Goal: Task Accomplishment & Management: Use online tool/utility

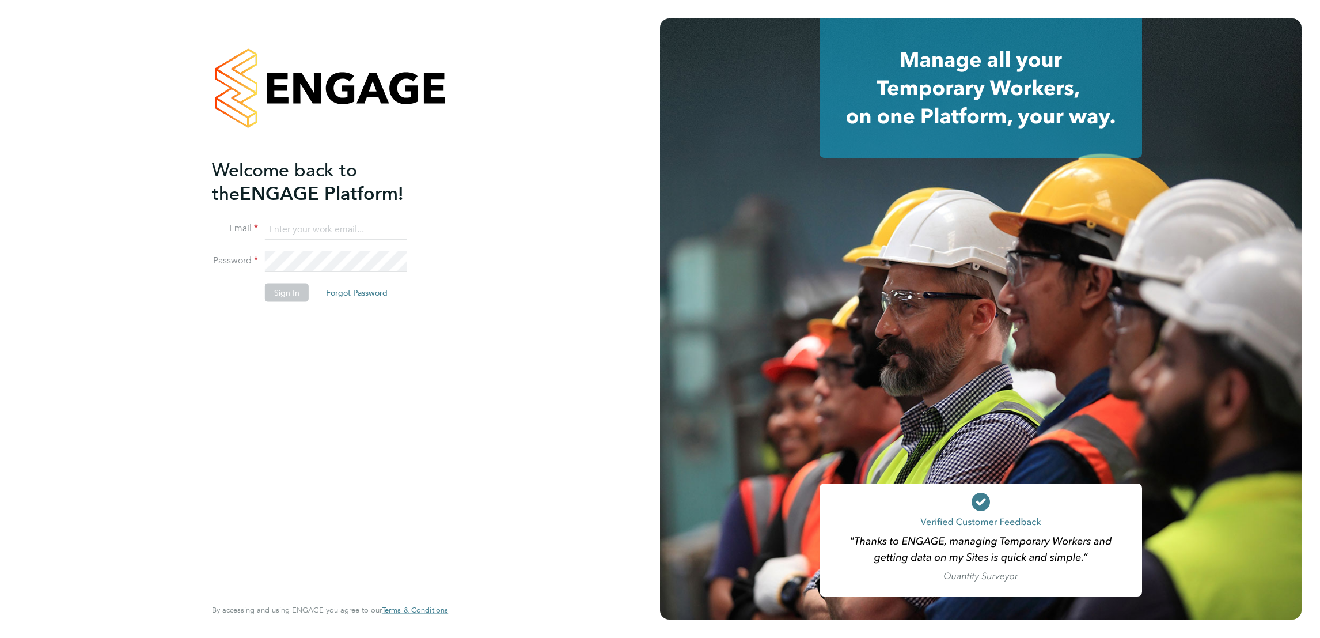
click at [316, 222] on input at bounding box center [336, 229] width 142 height 21
type input "marina@tradelinerecruitment.co.uk"
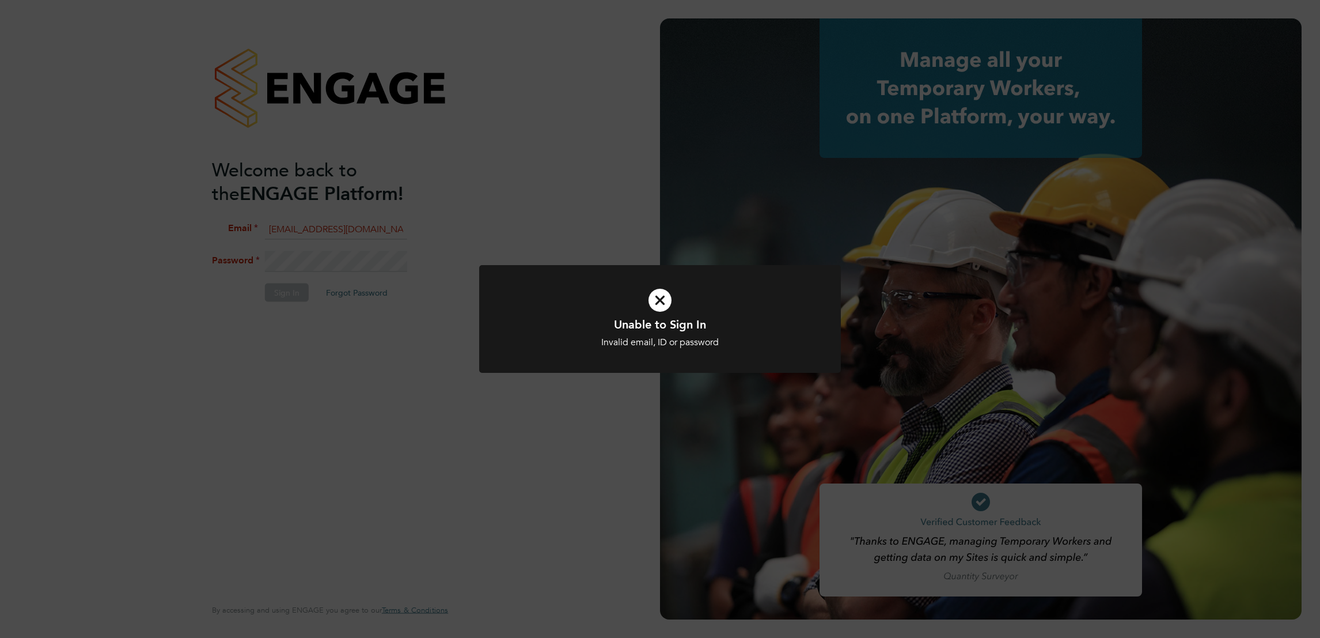
click at [351, 265] on div "Unable to Sign In Invalid email, ID or password Cancel Okay" at bounding box center [660, 319] width 1320 height 638
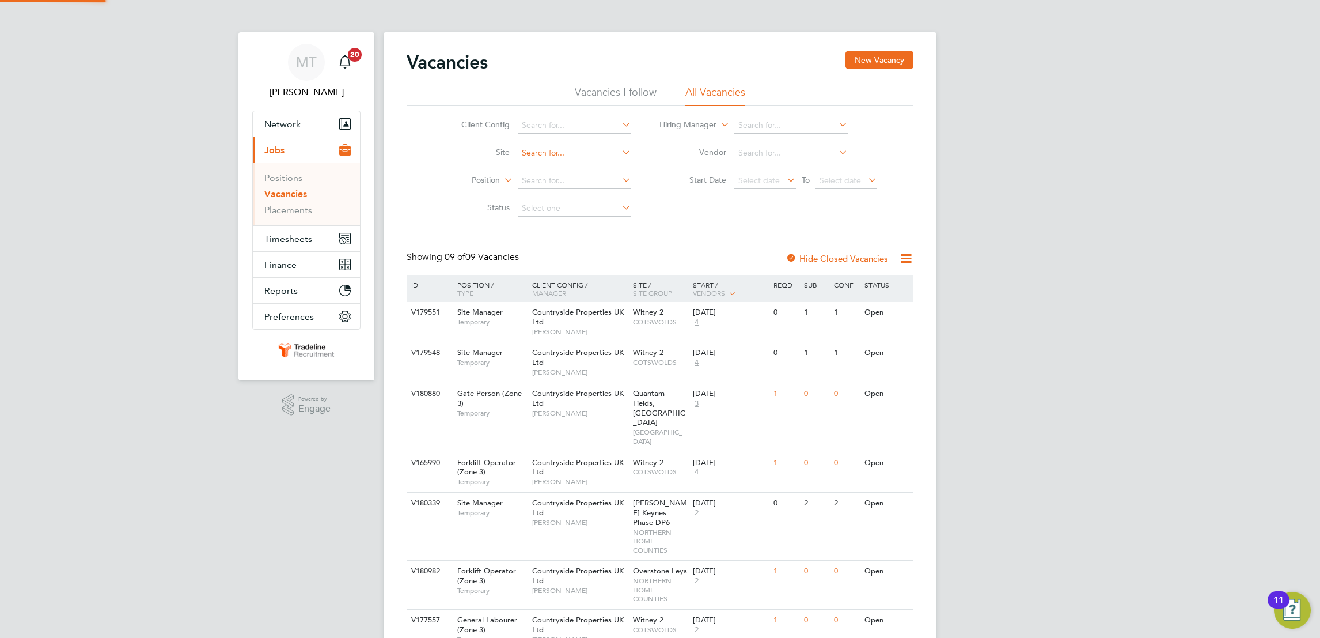
click at [537, 148] on input at bounding box center [574, 153] width 113 height 16
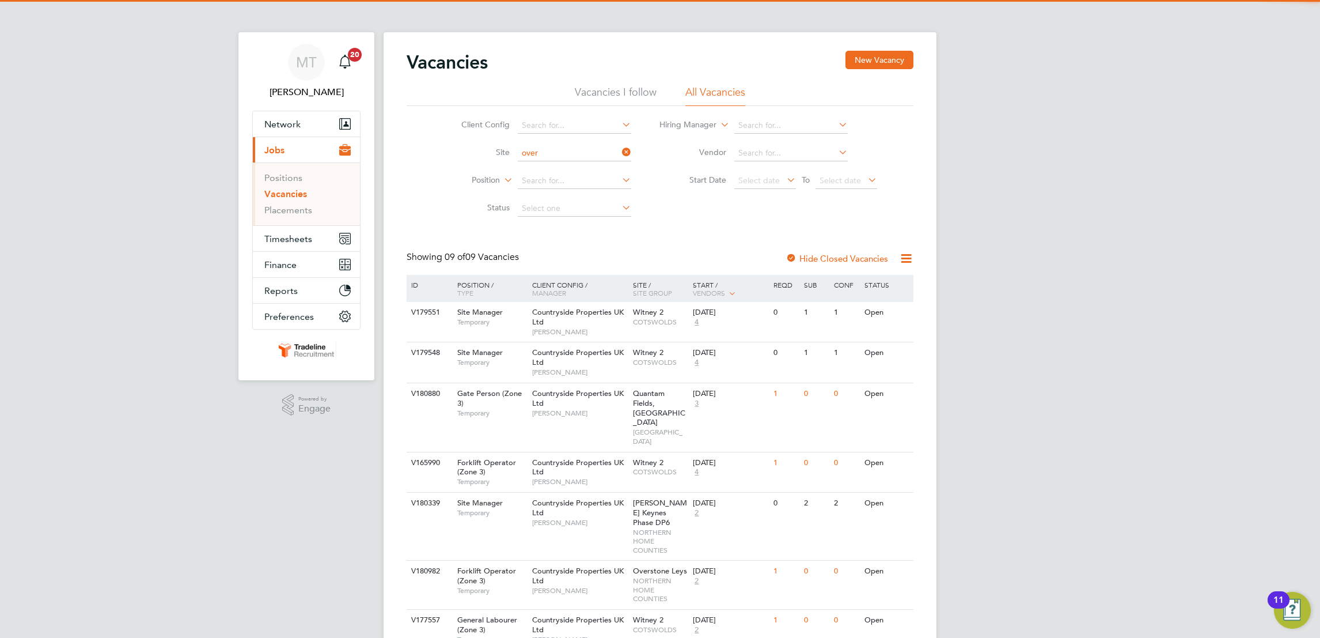
click at [543, 165] on li "Over stone Leys" at bounding box center [574, 169] width 115 height 16
type input "Overstone Leys"
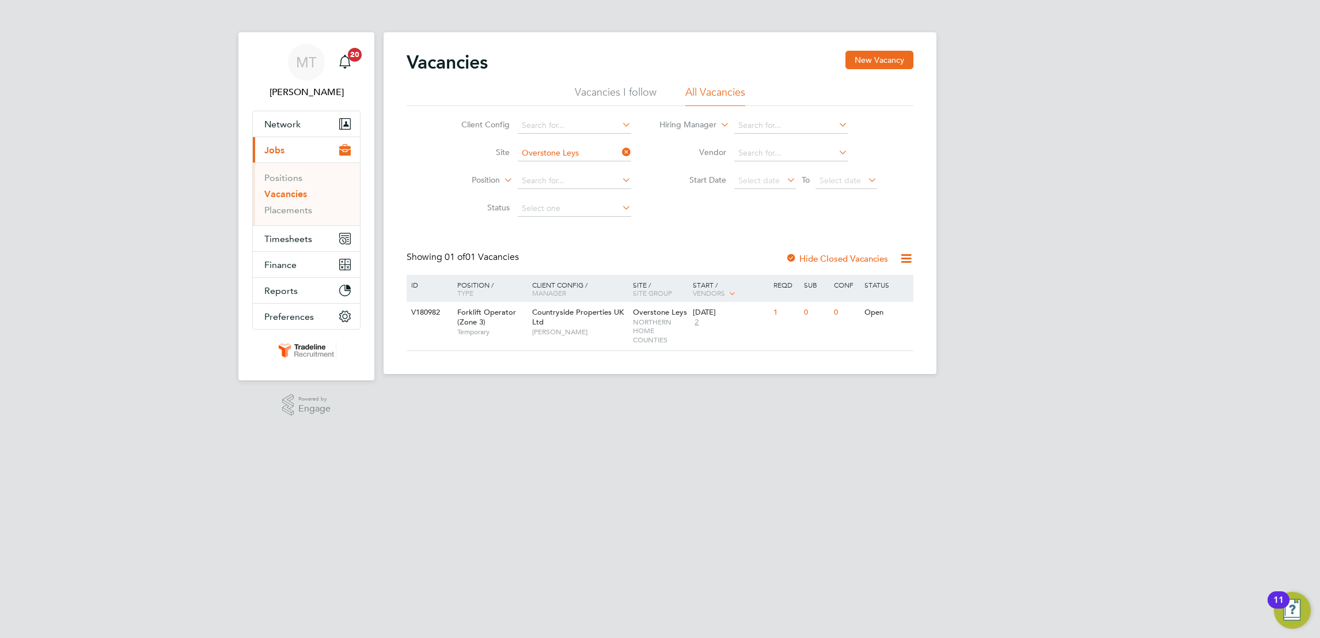
click at [620, 149] on icon at bounding box center [620, 152] width 0 height 16
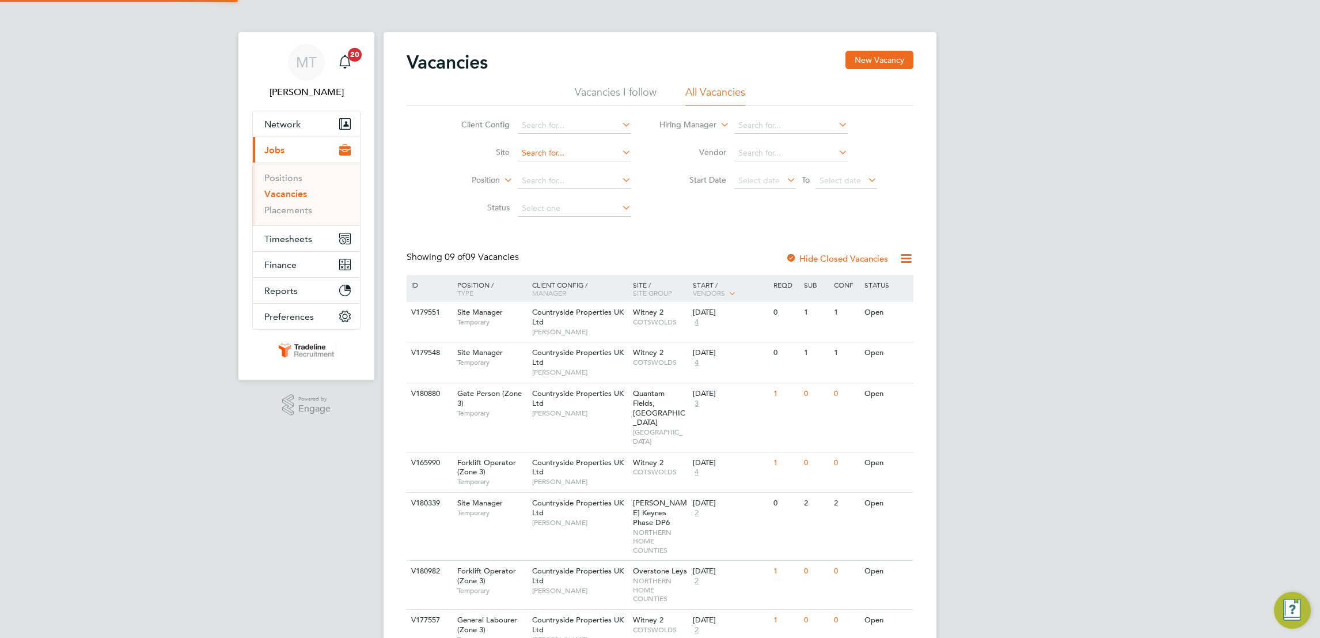
click at [586, 157] on input at bounding box center [574, 153] width 113 height 16
click at [578, 165] on li "[PERSON_NAME][GEOGRAPHIC_DATA] ([GEOGRAPHIC_DATA])" at bounding box center [609, 169] width 184 height 16
type input "[PERSON_NAME][GEOGRAPHIC_DATA] ([GEOGRAPHIC_DATA])"
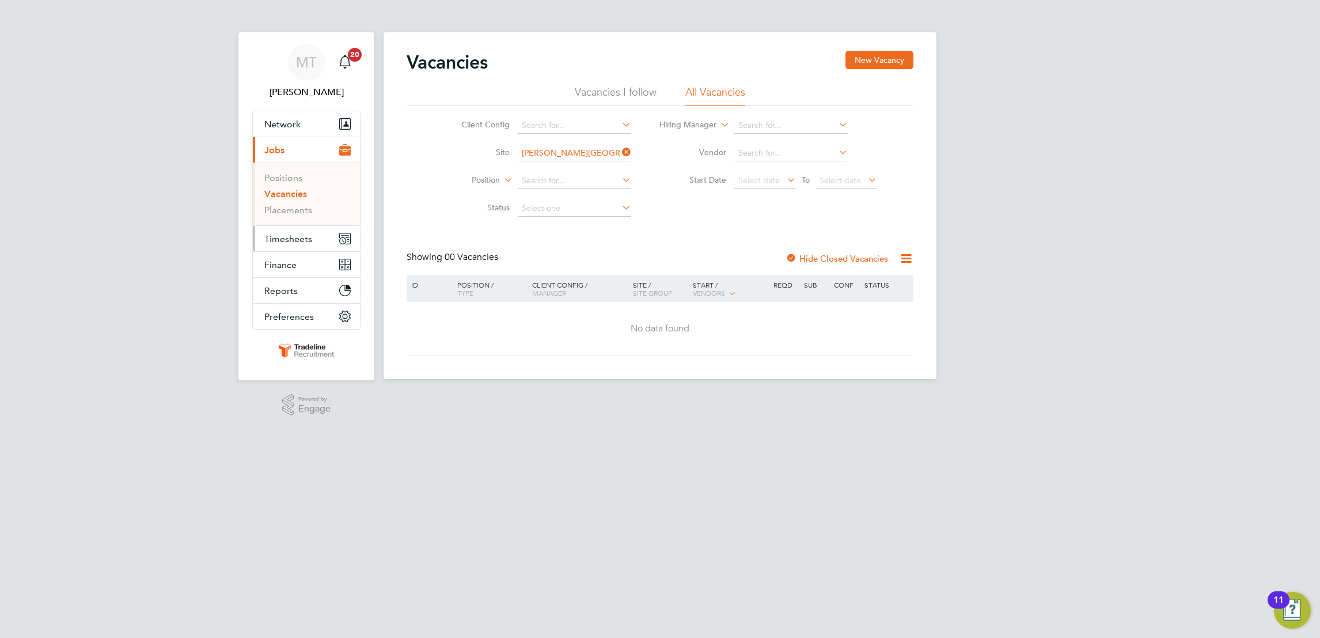
click at [292, 234] on span "Timesheets" at bounding box center [288, 238] width 48 height 11
click at [293, 229] on button "Timesheets" at bounding box center [306, 238] width 107 height 25
click at [278, 200] on link "Timesheets" at bounding box center [288, 203] width 48 height 11
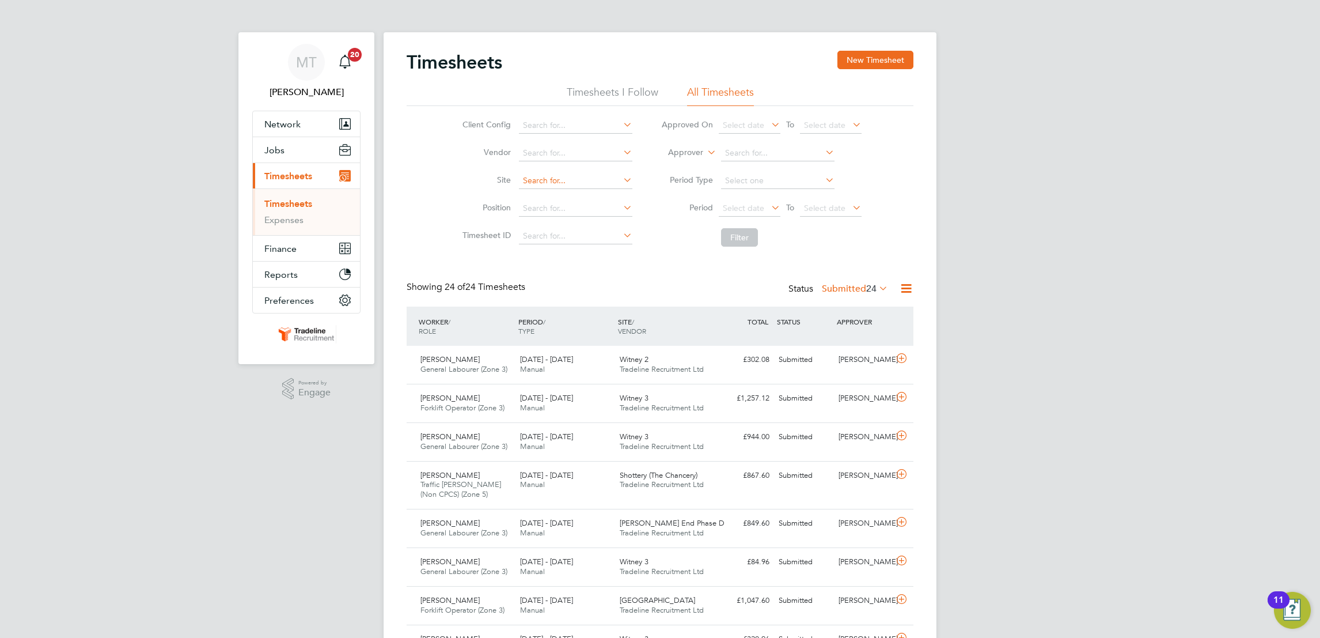
click at [542, 186] on input at bounding box center [575, 181] width 113 height 16
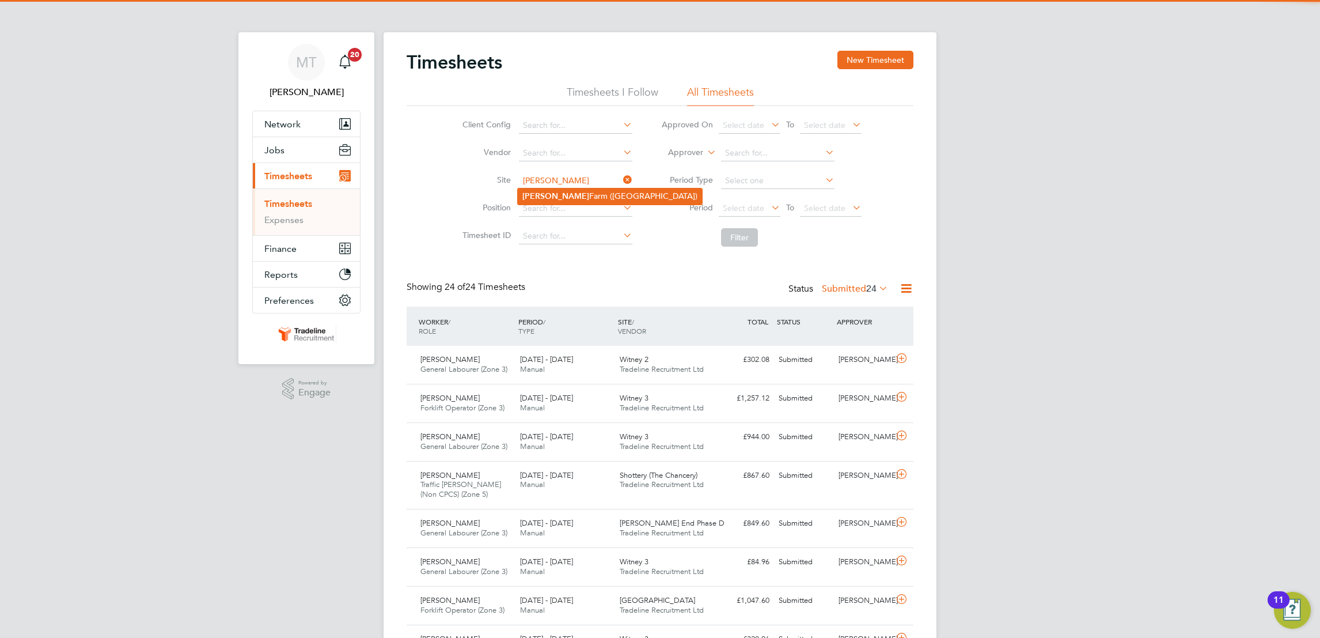
click at [542, 189] on li "[PERSON_NAME][GEOGRAPHIC_DATA] ([GEOGRAPHIC_DATA])" at bounding box center [610, 196] width 184 height 16
type input "[PERSON_NAME][GEOGRAPHIC_DATA] ([GEOGRAPHIC_DATA])"
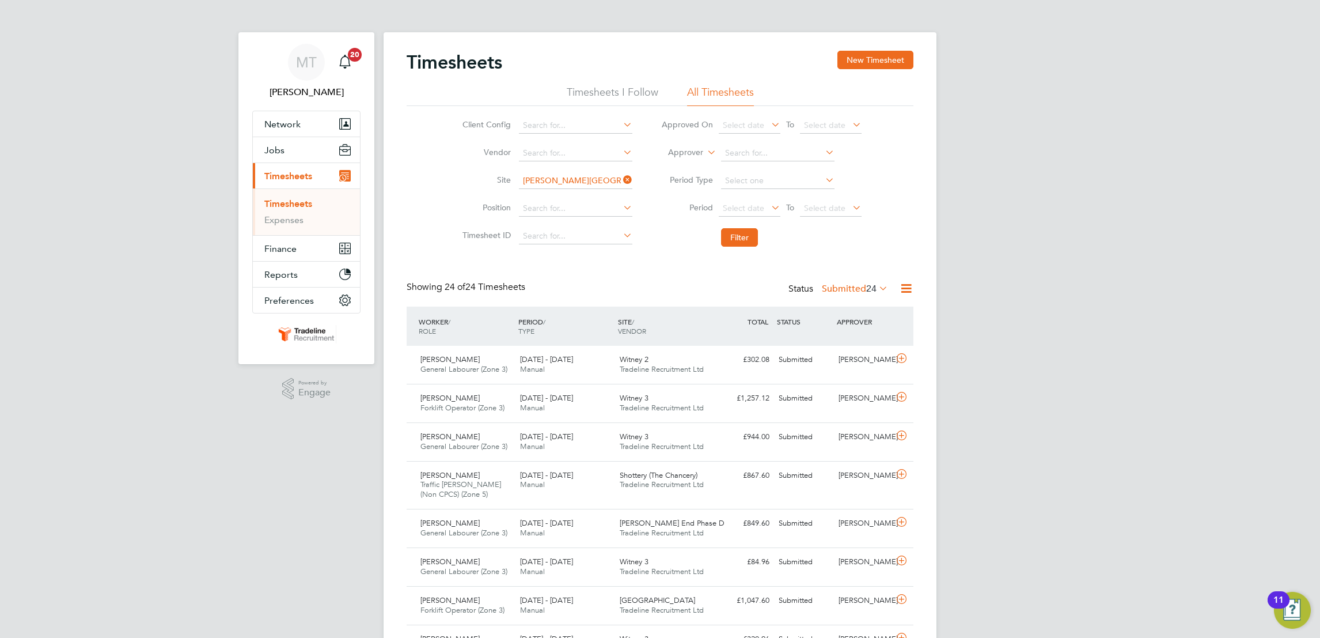
click at [747, 226] on li "Filter" at bounding box center [761, 237] width 229 height 30
click at [745, 234] on button "Filter" at bounding box center [739, 237] width 37 height 18
